Goal: Task Accomplishment & Management: Manage account settings

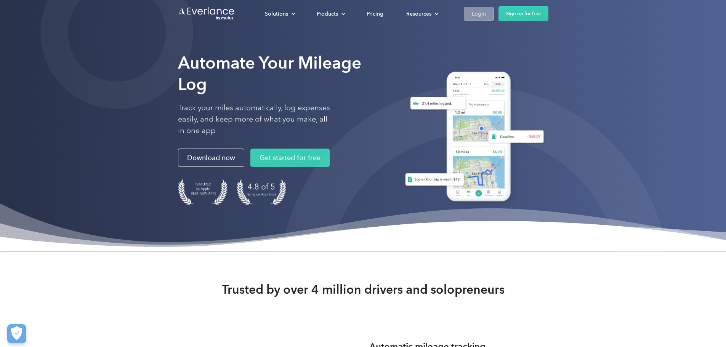
click at [494, 12] on link "Login" at bounding box center [479, 14] width 30 height 14
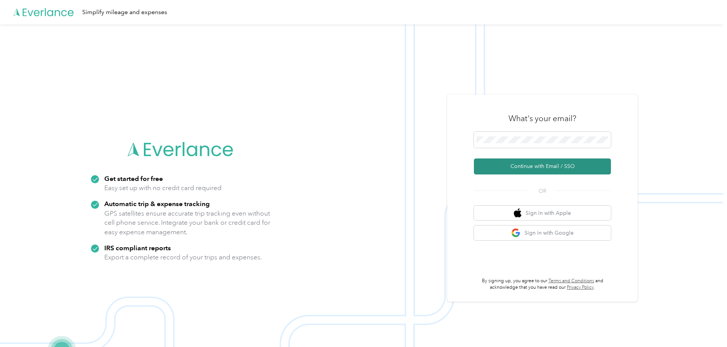
click at [546, 166] on button "Continue with Email / SSO" at bounding box center [542, 166] width 137 height 16
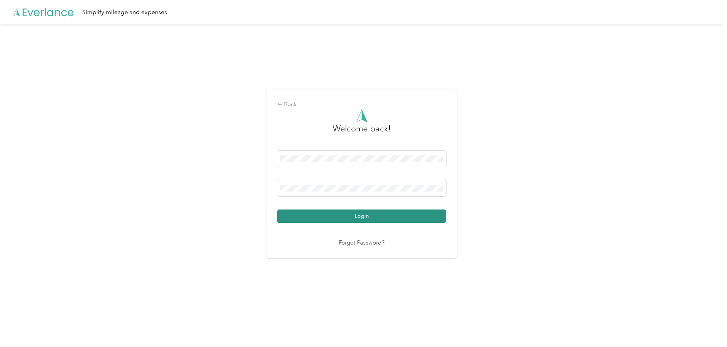
click at [382, 217] on button "Login" at bounding box center [361, 215] width 169 height 13
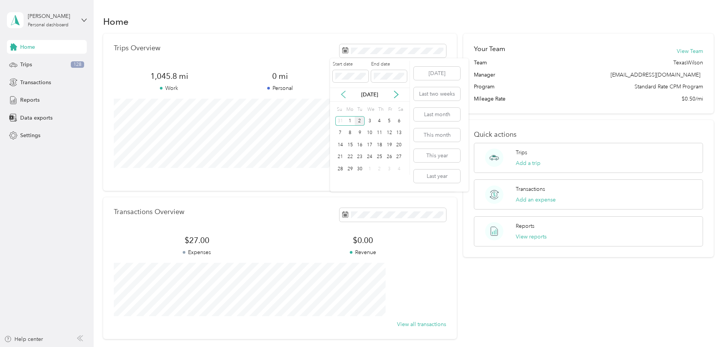
click at [342, 96] on icon at bounding box center [344, 95] width 8 height 8
click at [388, 121] on div "1" at bounding box center [390, 121] width 10 height 10
click at [390, 169] on div "29" at bounding box center [390, 169] width 10 height 10
click at [28, 62] on span "Trips" at bounding box center [26, 65] width 12 height 8
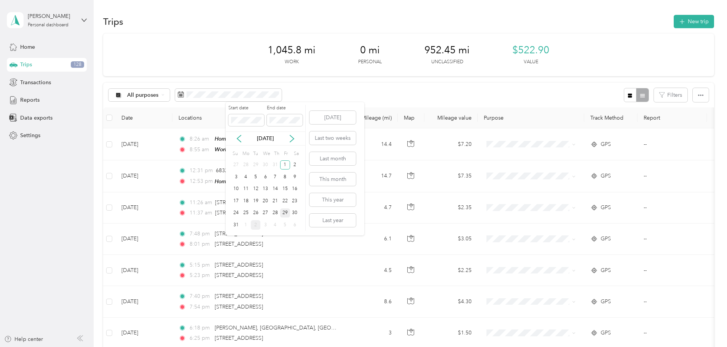
click at [285, 212] on div "29" at bounding box center [285, 213] width 10 height 10
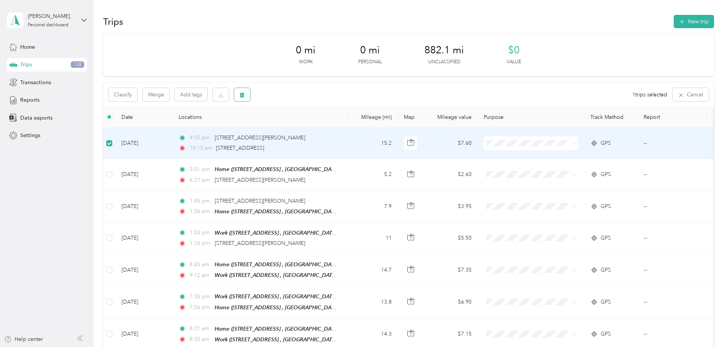
click at [245, 96] on icon "button" at bounding box center [242, 95] width 5 height 5
click at [345, 127] on button "Yes" at bounding box center [349, 126] width 15 height 12
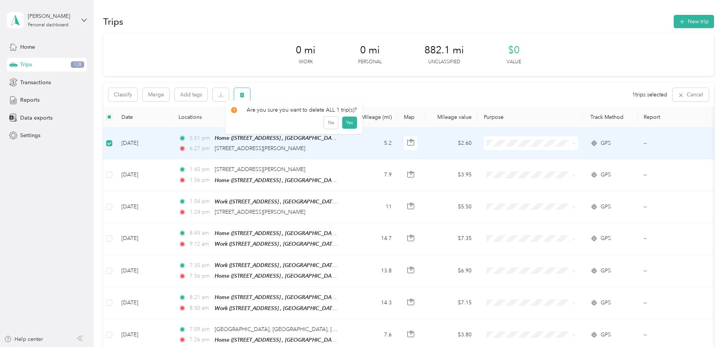
click at [250, 95] on button "button" at bounding box center [242, 94] width 16 height 13
click at [345, 126] on button "Yes" at bounding box center [349, 126] width 15 height 12
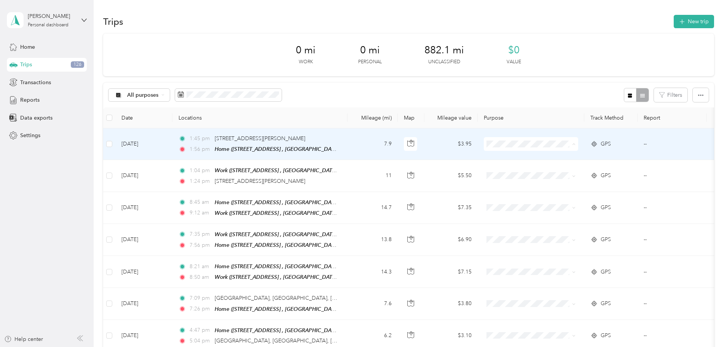
click at [566, 160] on span "TexasWilson" at bounding box center [589, 158] width 70 height 8
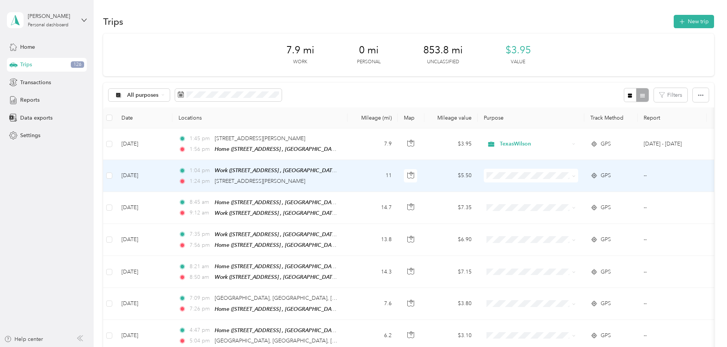
click at [565, 188] on span "TexasWilson" at bounding box center [589, 189] width 70 height 8
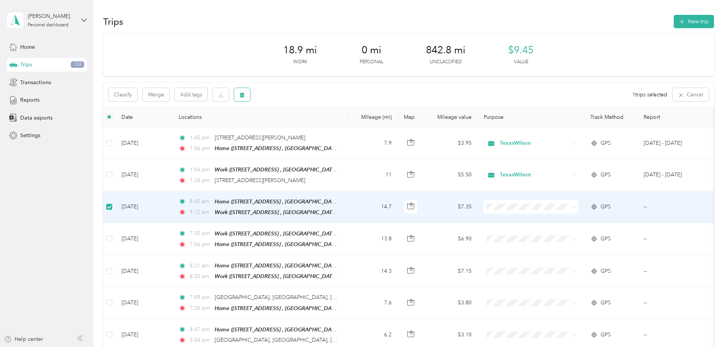
click at [245, 93] on icon "button" at bounding box center [242, 95] width 5 height 5
click at [347, 125] on button "Yes" at bounding box center [349, 126] width 15 height 12
click at [245, 96] on icon "button" at bounding box center [242, 94] width 5 height 5
click at [352, 124] on button "Yes" at bounding box center [349, 126] width 15 height 12
click at [245, 92] on span "button" at bounding box center [242, 94] width 5 height 6
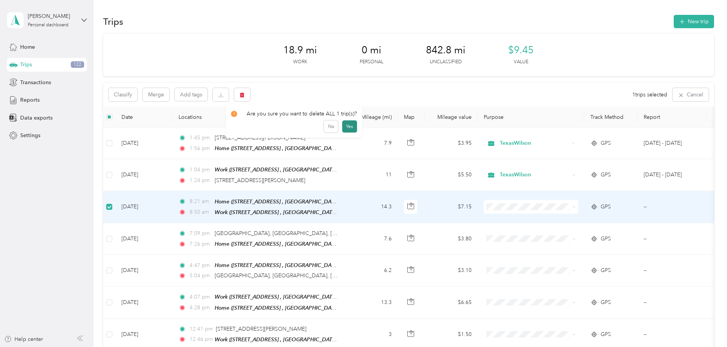
click at [350, 126] on button "Yes" at bounding box center [349, 126] width 15 height 12
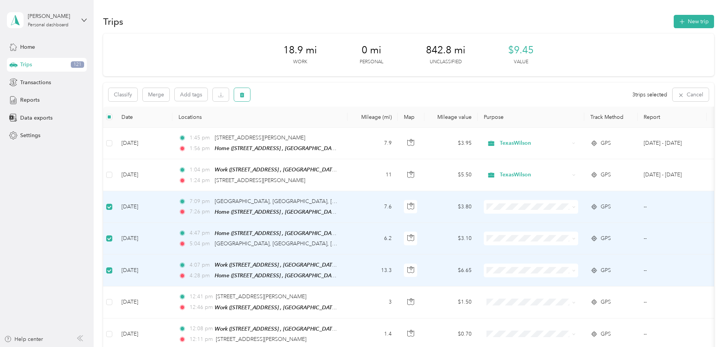
click at [245, 95] on icon "button" at bounding box center [242, 95] width 5 height 5
click at [349, 127] on button "Yes" at bounding box center [349, 126] width 15 height 12
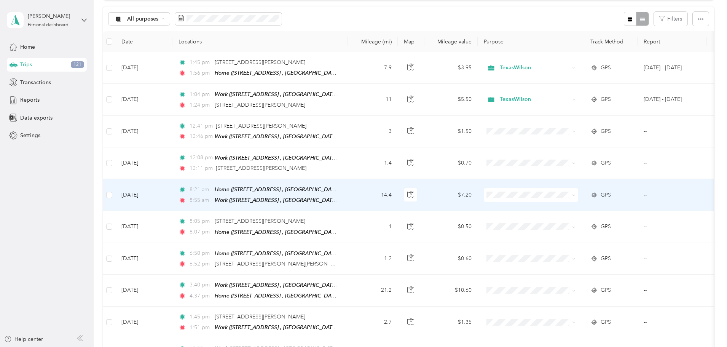
scroll to position [75, 0]
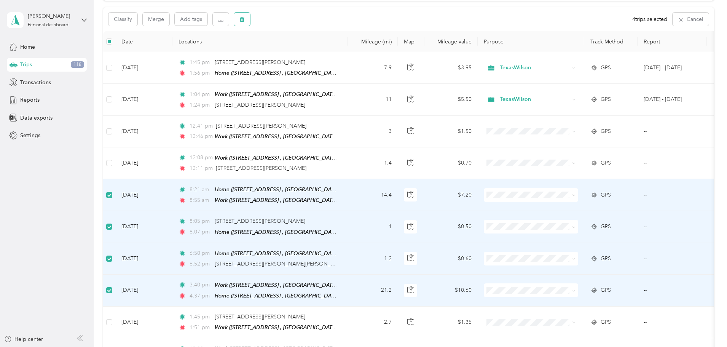
click at [250, 21] on button "button" at bounding box center [242, 19] width 16 height 13
click at [351, 54] on button "Yes" at bounding box center [349, 51] width 15 height 12
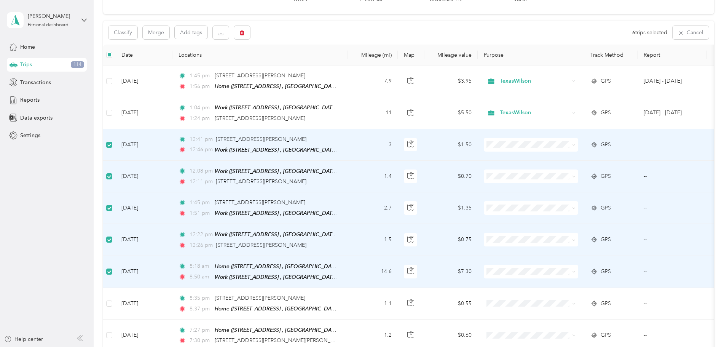
scroll to position [37, 0]
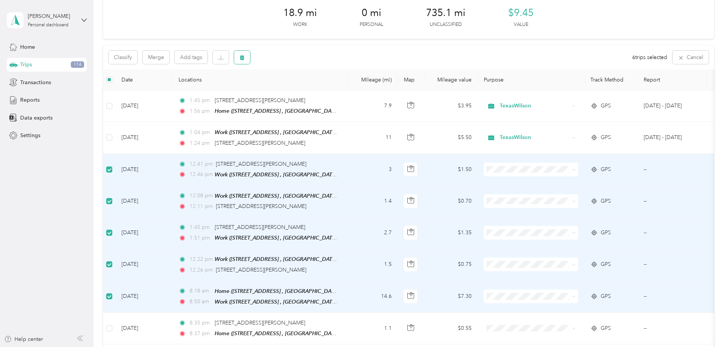
click at [245, 58] on icon "button" at bounding box center [242, 57] width 5 height 5
click at [346, 89] on button "Yes" at bounding box center [349, 89] width 15 height 12
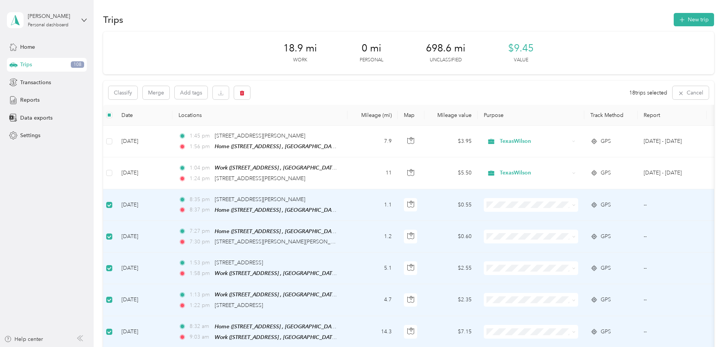
scroll to position [0, 0]
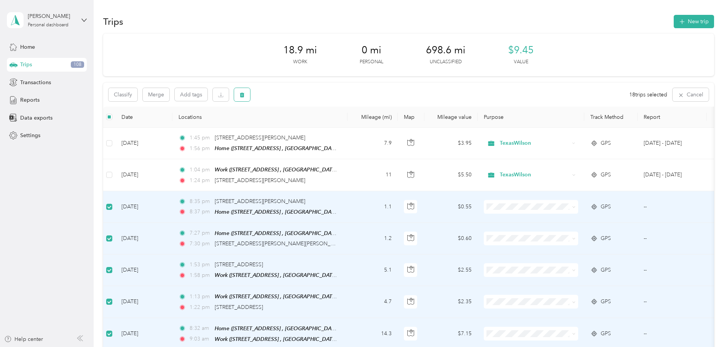
click at [245, 96] on icon "button" at bounding box center [242, 94] width 5 height 5
click at [348, 129] on button "Yes" at bounding box center [351, 126] width 15 height 12
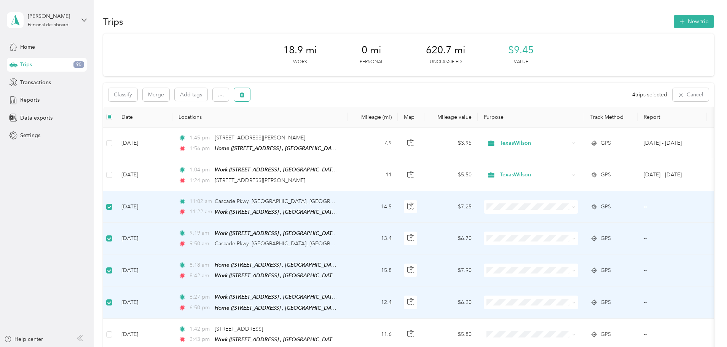
click at [250, 94] on button "button" at bounding box center [242, 94] width 16 height 13
click at [348, 126] on button "Yes" at bounding box center [349, 126] width 15 height 12
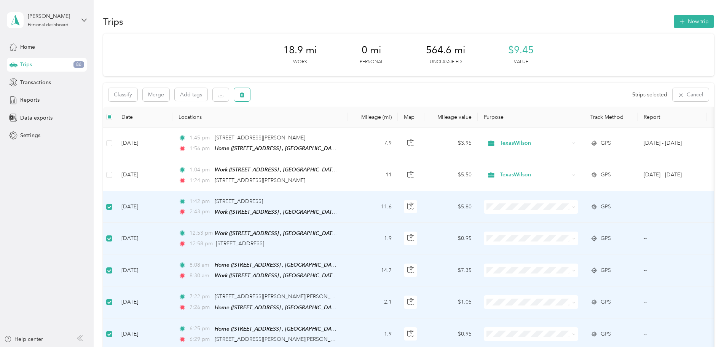
click at [245, 96] on icon "button" at bounding box center [242, 95] width 5 height 5
click at [349, 127] on button "Yes" at bounding box center [349, 126] width 15 height 12
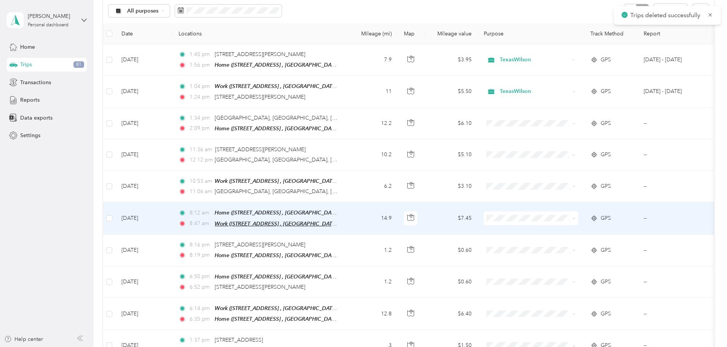
scroll to position [76, 0]
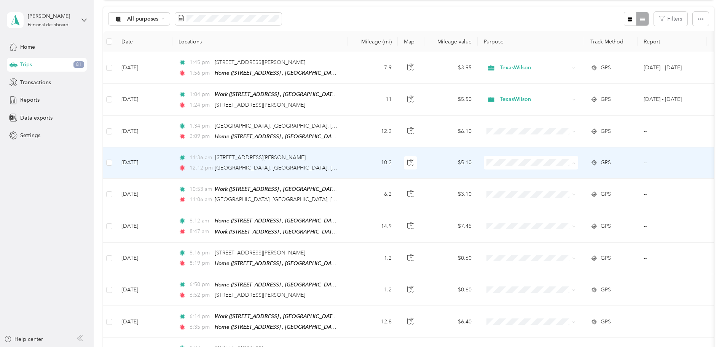
click at [564, 177] on li "TexasWilson" at bounding box center [582, 175] width 94 height 13
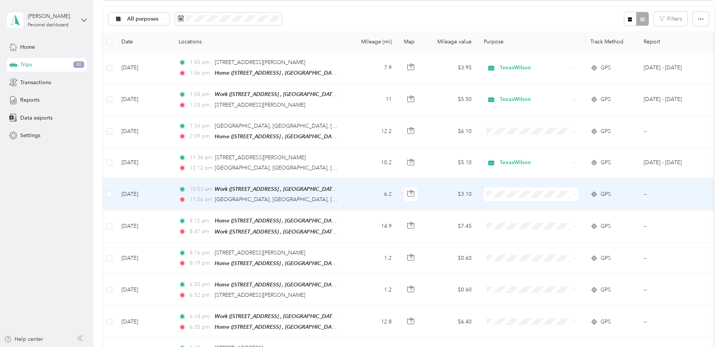
click at [567, 208] on span "TexasWilson" at bounding box center [589, 207] width 70 height 8
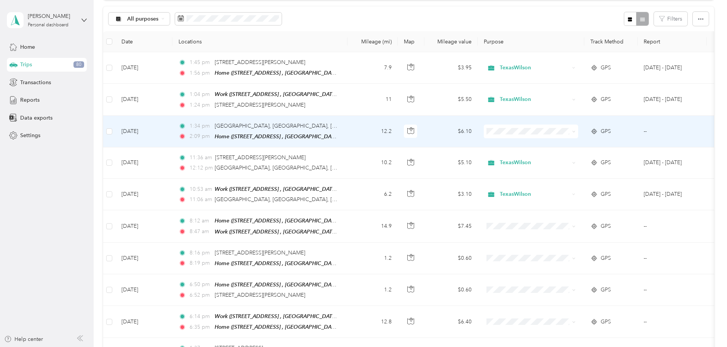
click at [569, 145] on li "TexasWilson" at bounding box center [582, 140] width 94 height 13
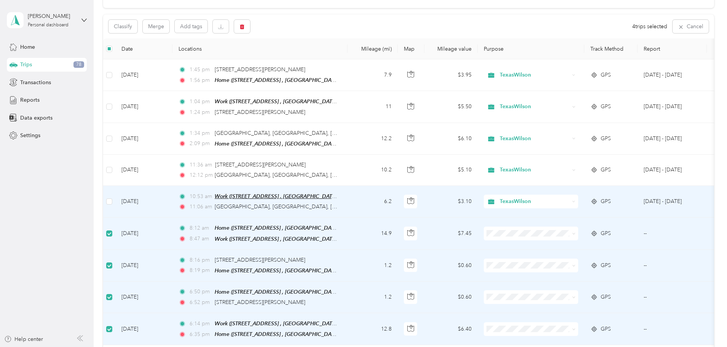
scroll to position [0, 0]
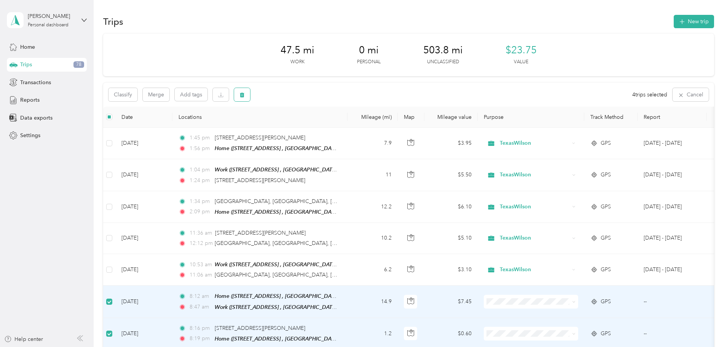
click at [250, 91] on button "button" at bounding box center [242, 94] width 16 height 13
click at [347, 125] on button "Yes" at bounding box center [349, 126] width 15 height 12
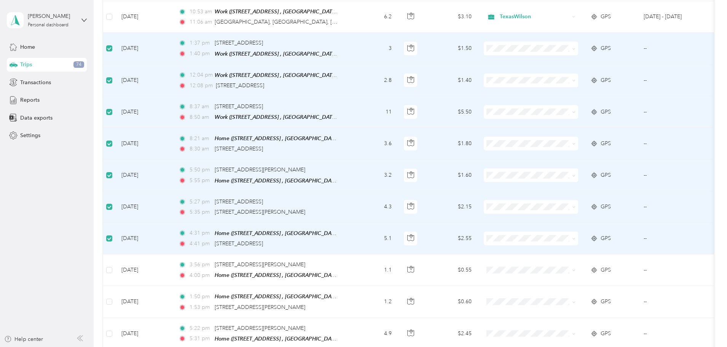
scroll to position [266, 0]
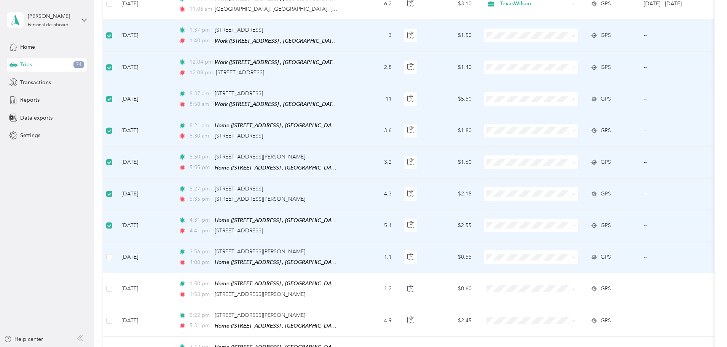
click at [115, 253] on td at bounding box center [109, 257] width 12 height 32
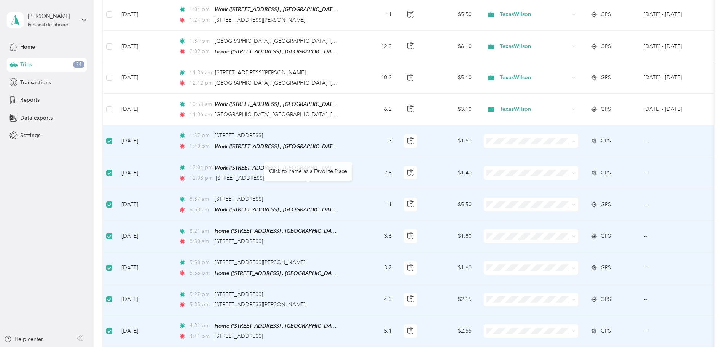
scroll to position [0, 0]
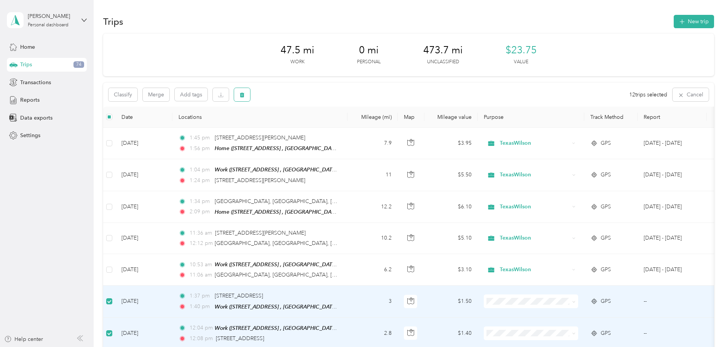
click at [245, 97] on icon "button" at bounding box center [242, 95] width 5 height 5
click at [350, 126] on button "Yes" at bounding box center [351, 126] width 15 height 12
click at [245, 94] on icon "button" at bounding box center [242, 94] width 5 height 5
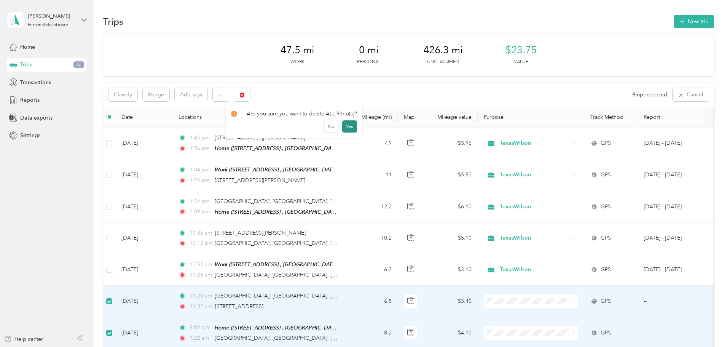
click at [350, 123] on button "Yes" at bounding box center [349, 126] width 15 height 12
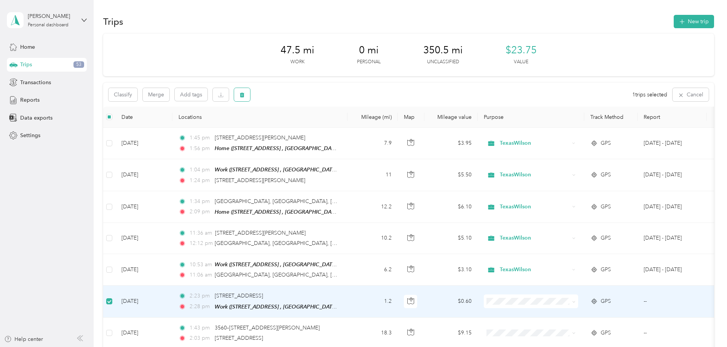
click at [245, 94] on icon "button" at bounding box center [242, 94] width 5 height 5
click at [348, 124] on button "Yes" at bounding box center [349, 126] width 15 height 12
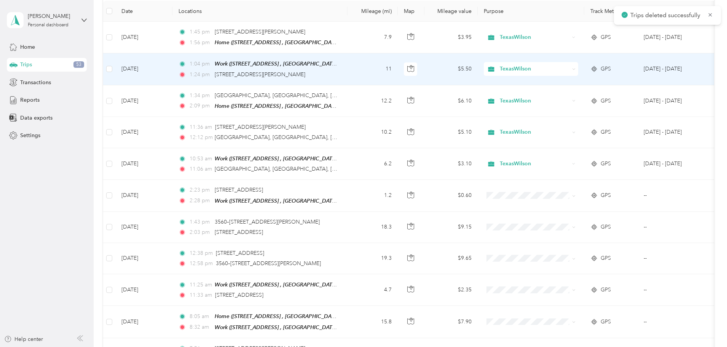
scroll to position [114, 0]
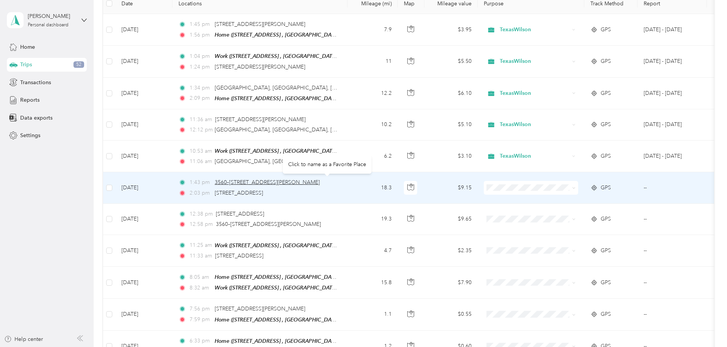
click at [320, 182] on span "3560–3599 S WW White Rd, Pecan Valley, San Antonio, TX" at bounding box center [267, 182] width 105 height 6
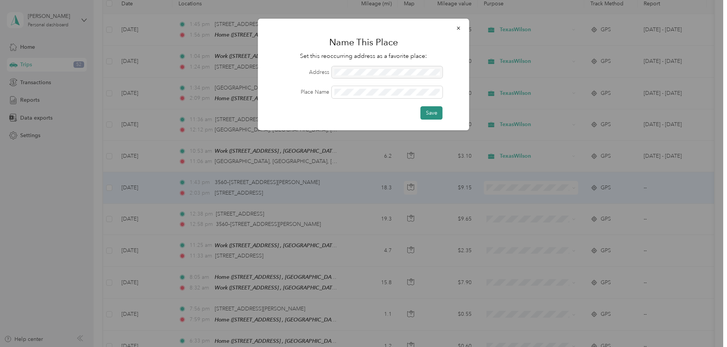
click at [438, 113] on button "Save" at bounding box center [432, 112] width 22 height 13
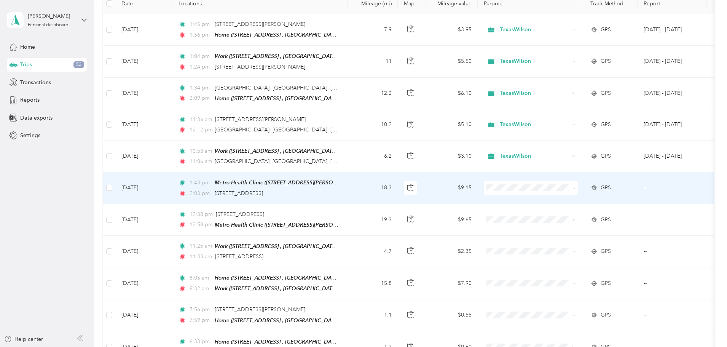
click at [562, 201] on span "TexasWilson" at bounding box center [589, 201] width 70 height 8
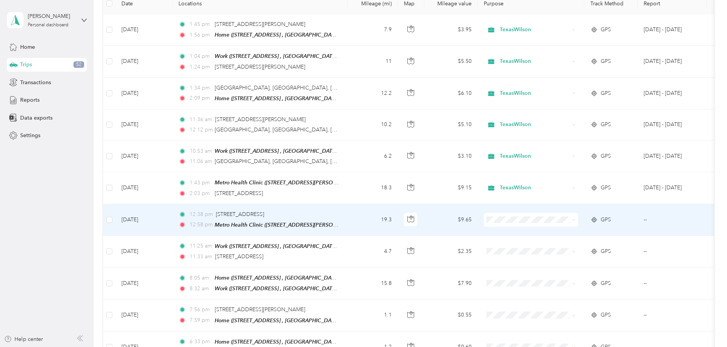
click at [559, 229] on span "TexasWilson" at bounding box center [589, 231] width 70 height 8
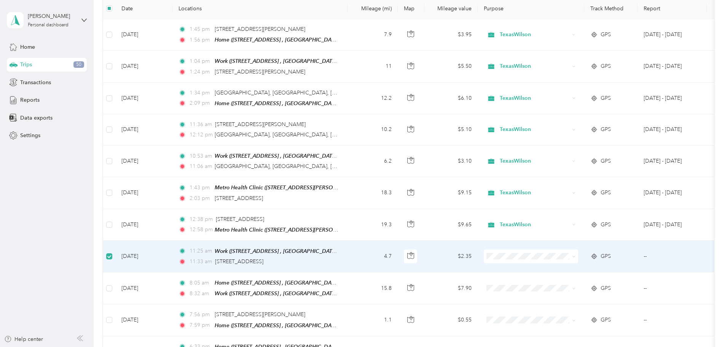
scroll to position [0, 0]
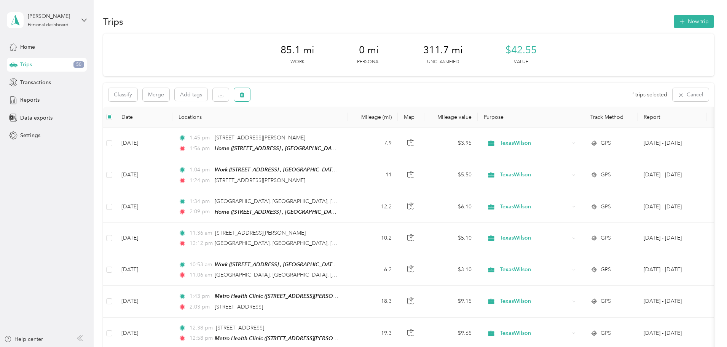
click at [250, 94] on button "button" at bounding box center [242, 94] width 16 height 13
click at [352, 125] on button "Yes" at bounding box center [349, 126] width 15 height 12
click at [245, 96] on icon "button" at bounding box center [242, 95] width 5 height 5
click at [349, 127] on button "Yes" at bounding box center [349, 126] width 15 height 12
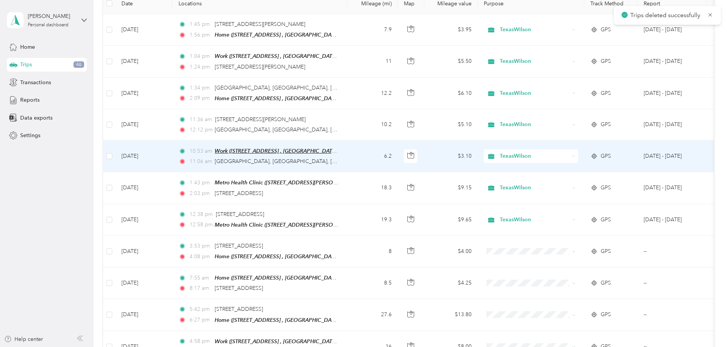
scroll to position [152, 0]
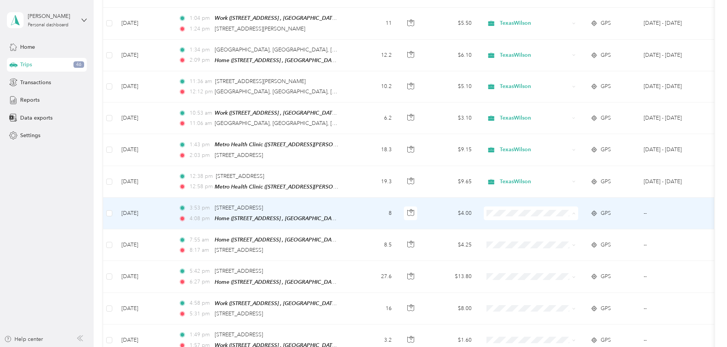
click at [561, 226] on li "TexasWilson" at bounding box center [582, 224] width 94 height 13
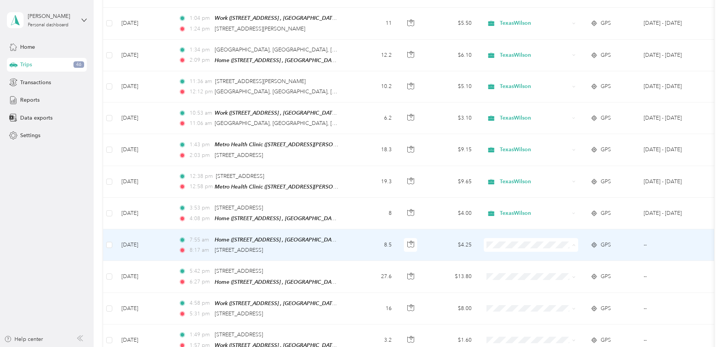
click at [557, 259] on ol "TexasWilson Personal" at bounding box center [582, 263] width 94 height 27
click at [553, 257] on span "TexasWilson" at bounding box center [582, 255] width 84 height 8
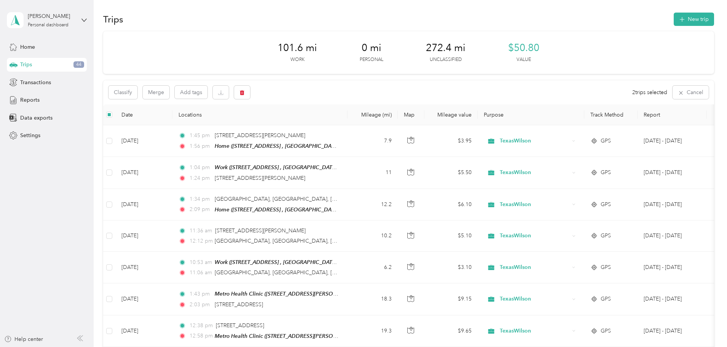
scroll to position [0, 0]
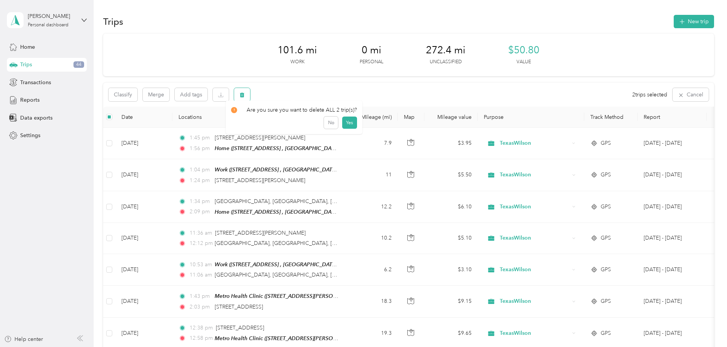
click at [245, 94] on icon "button" at bounding box center [242, 94] width 5 height 5
click at [349, 125] on button "Yes" at bounding box center [349, 126] width 15 height 12
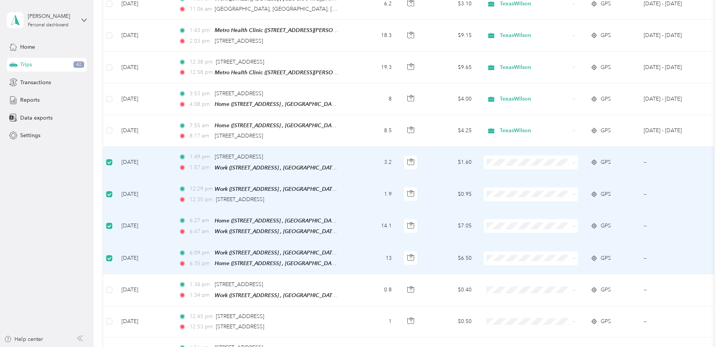
scroll to position [75, 0]
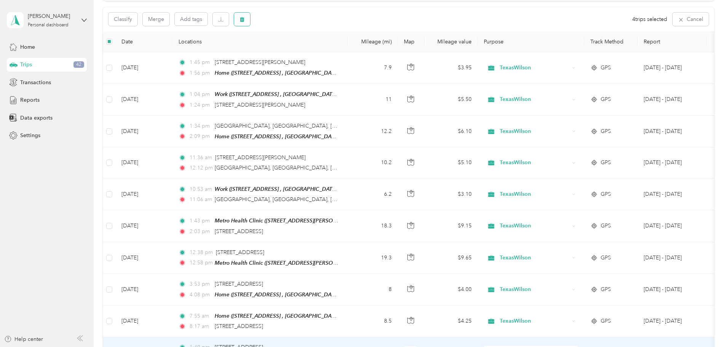
click at [245, 20] on icon "button" at bounding box center [242, 19] width 5 height 5
click at [345, 51] on button "Yes" at bounding box center [349, 51] width 15 height 12
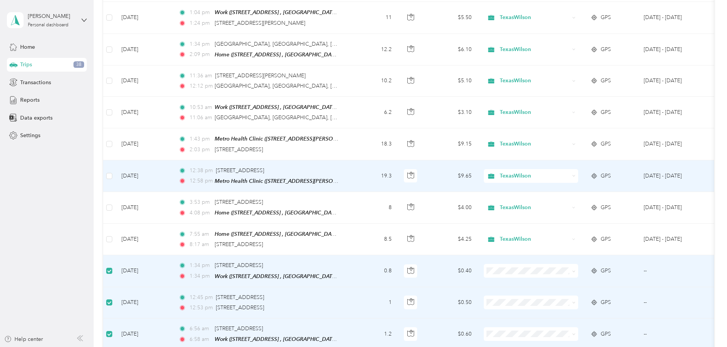
scroll to position [0, 0]
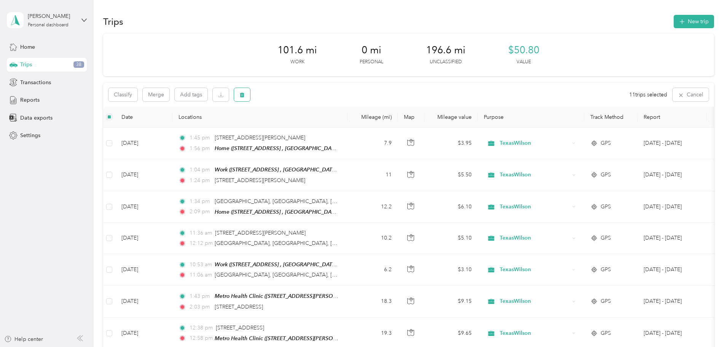
click at [245, 95] on icon "button" at bounding box center [242, 94] width 5 height 5
click at [348, 127] on button "Yes" at bounding box center [351, 126] width 15 height 12
click at [245, 97] on icon "button" at bounding box center [242, 94] width 5 height 5
click at [348, 128] on button "Yes" at bounding box center [351, 126] width 15 height 12
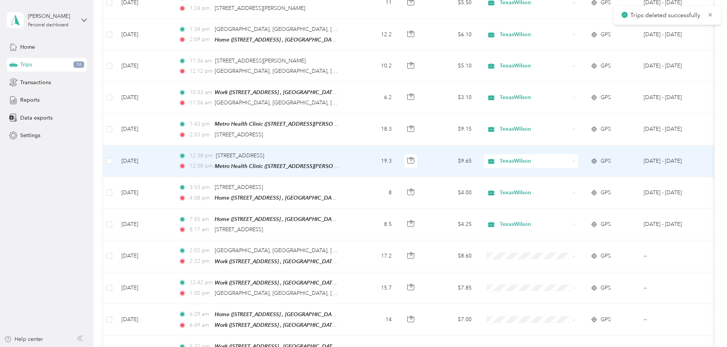
scroll to position [190, 0]
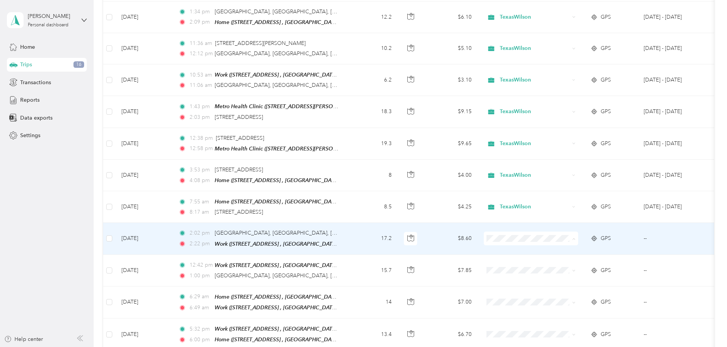
click at [567, 249] on span "TexasWilson" at bounding box center [589, 250] width 70 height 8
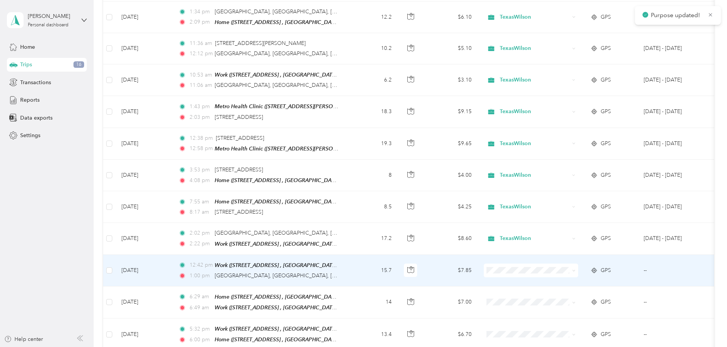
click at [554, 264] on span at bounding box center [531, 271] width 94 height 14
click at [563, 279] on span "TexasWilson" at bounding box center [589, 281] width 70 height 8
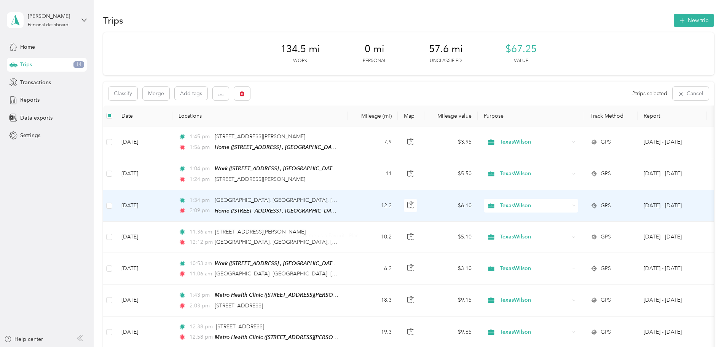
scroll to position [0, 0]
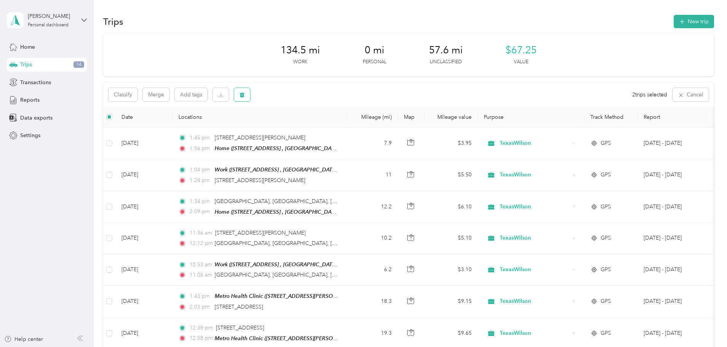
click at [245, 96] on icon "button" at bounding box center [242, 95] width 5 height 5
click at [349, 127] on button "Yes" at bounding box center [349, 126] width 15 height 12
click at [245, 97] on icon "button" at bounding box center [242, 94] width 5 height 5
click at [344, 126] on button "Yes" at bounding box center [349, 126] width 15 height 12
click at [250, 97] on button "button" at bounding box center [242, 94] width 16 height 13
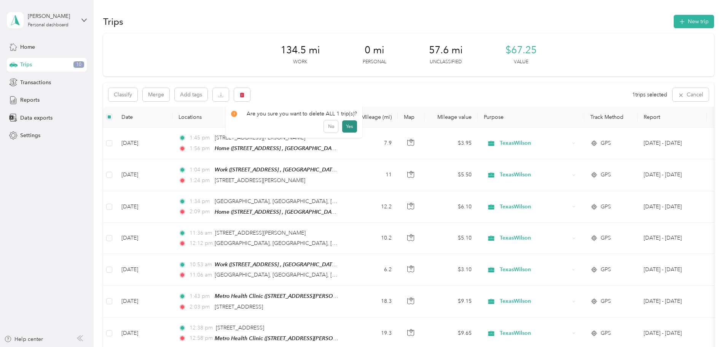
click at [347, 128] on button "Yes" at bounding box center [349, 126] width 15 height 12
click at [46, 85] on span "Transactions" at bounding box center [35, 82] width 31 height 8
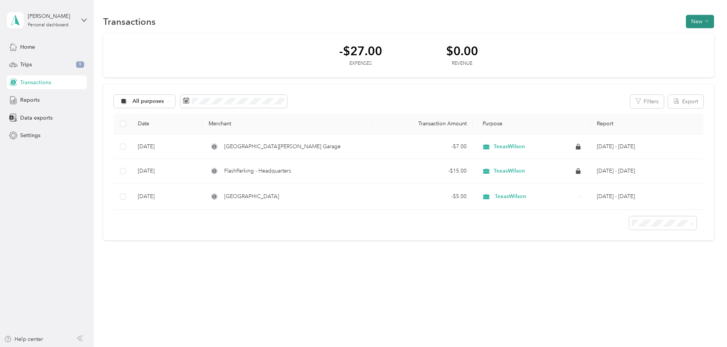
click at [705, 22] on icon "button" at bounding box center [707, 21] width 4 height 4
click at [654, 35] on span "Expense" at bounding box center [651, 36] width 21 height 8
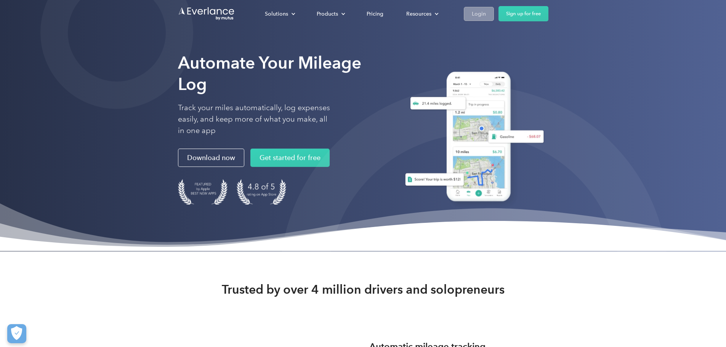
click at [486, 16] on div "Login" at bounding box center [479, 14] width 14 height 10
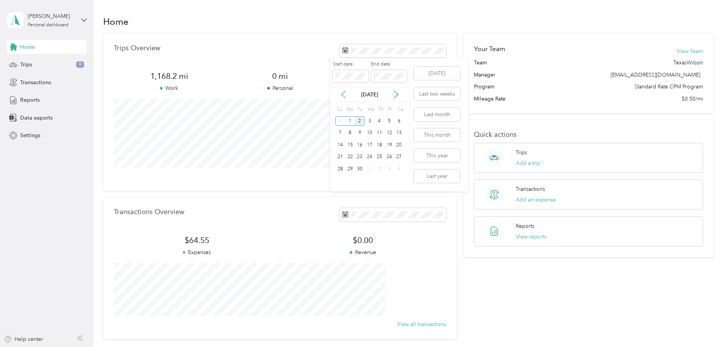
click at [342, 93] on icon at bounding box center [344, 95] width 8 height 8
click at [390, 120] on div "1" at bounding box center [390, 121] width 10 height 10
click at [390, 169] on div "29" at bounding box center [390, 169] width 10 height 10
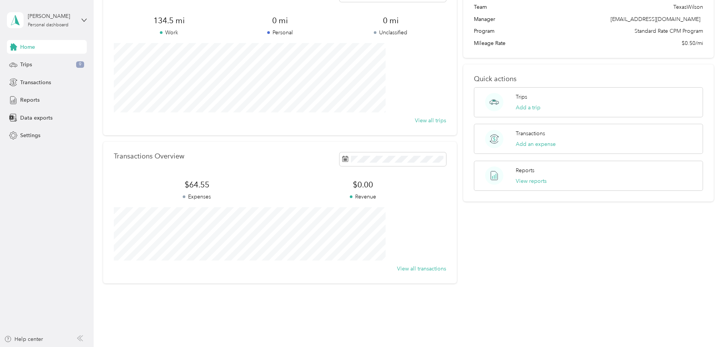
scroll to position [70, 0]
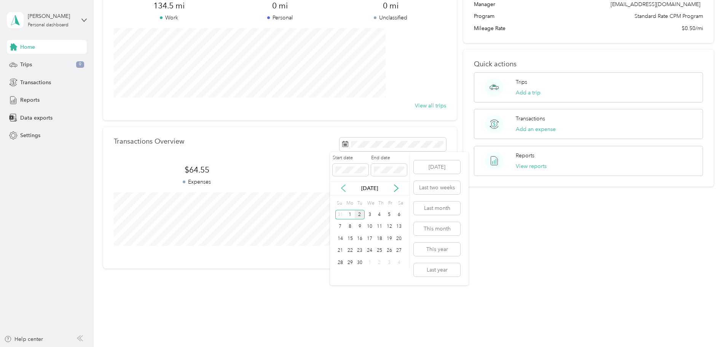
click at [341, 189] on icon at bounding box center [344, 188] width 8 height 8
click at [387, 214] on div "1" at bounding box center [390, 215] width 10 height 10
click at [390, 263] on div "29" at bounding box center [390, 263] width 10 height 10
click at [423, 253] on button "View all transactions" at bounding box center [421, 254] width 49 height 8
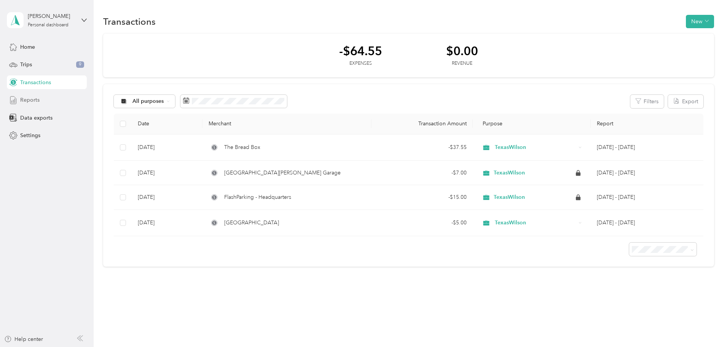
click at [34, 102] on span "Reports" at bounding box center [29, 100] width 19 height 8
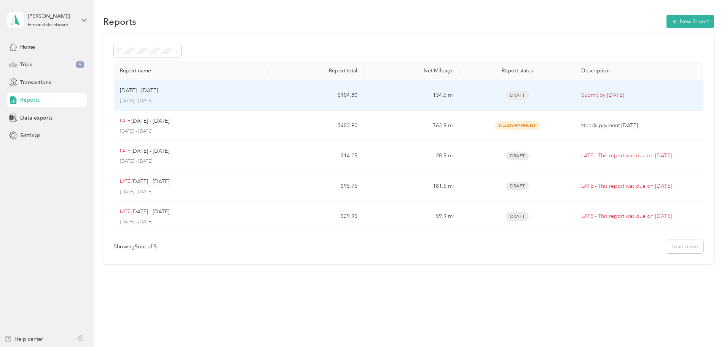
click at [158, 93] on p "[DATE] - [DATE]" at bounding box center [139, 90] width 38 height 8
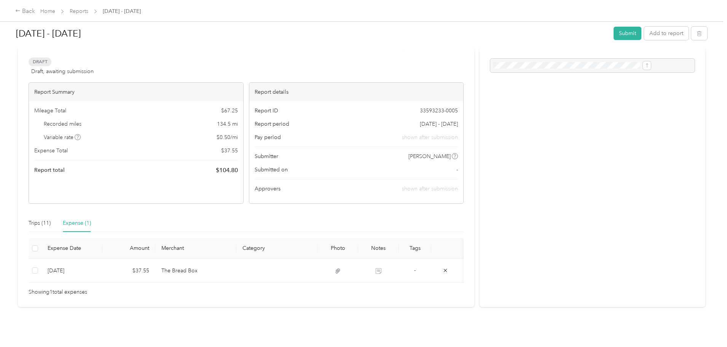
scroll to position [42, 0]
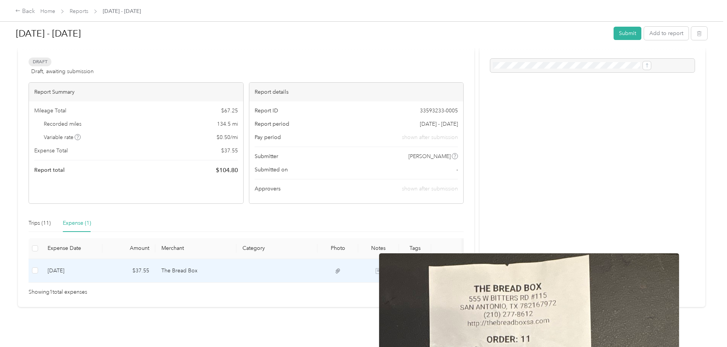
click at [342, 268] on icon at bounding box center [338, 271] width 7 height 7
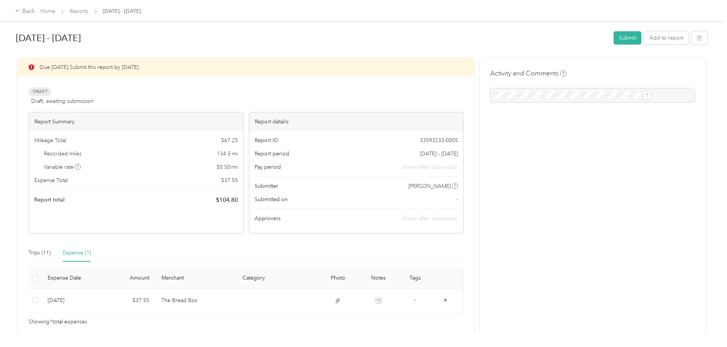
scroll to position [0, 0]
click at [614, 37] on button "Submit" at bounding box center [628, 38] width 28 height 13
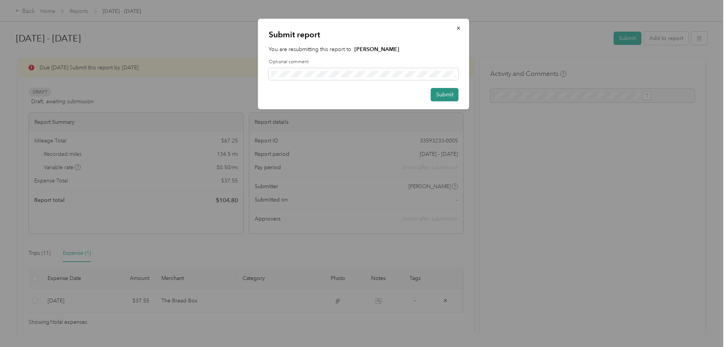
click at [438, 95] on button "Submit" at bounding box center [445, 94] width 28 height 13
